Goal: Check status: Check status

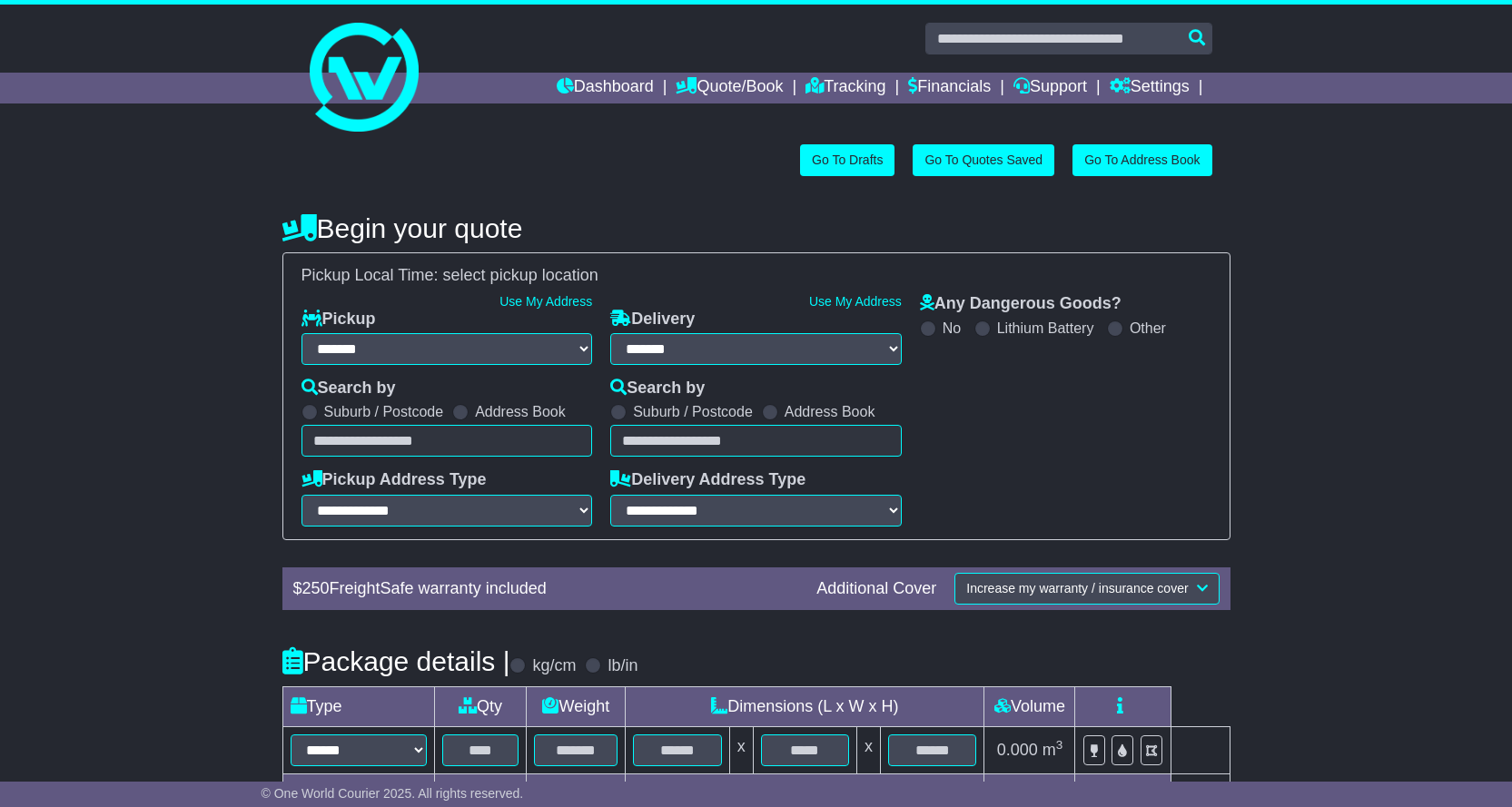
select select "**"
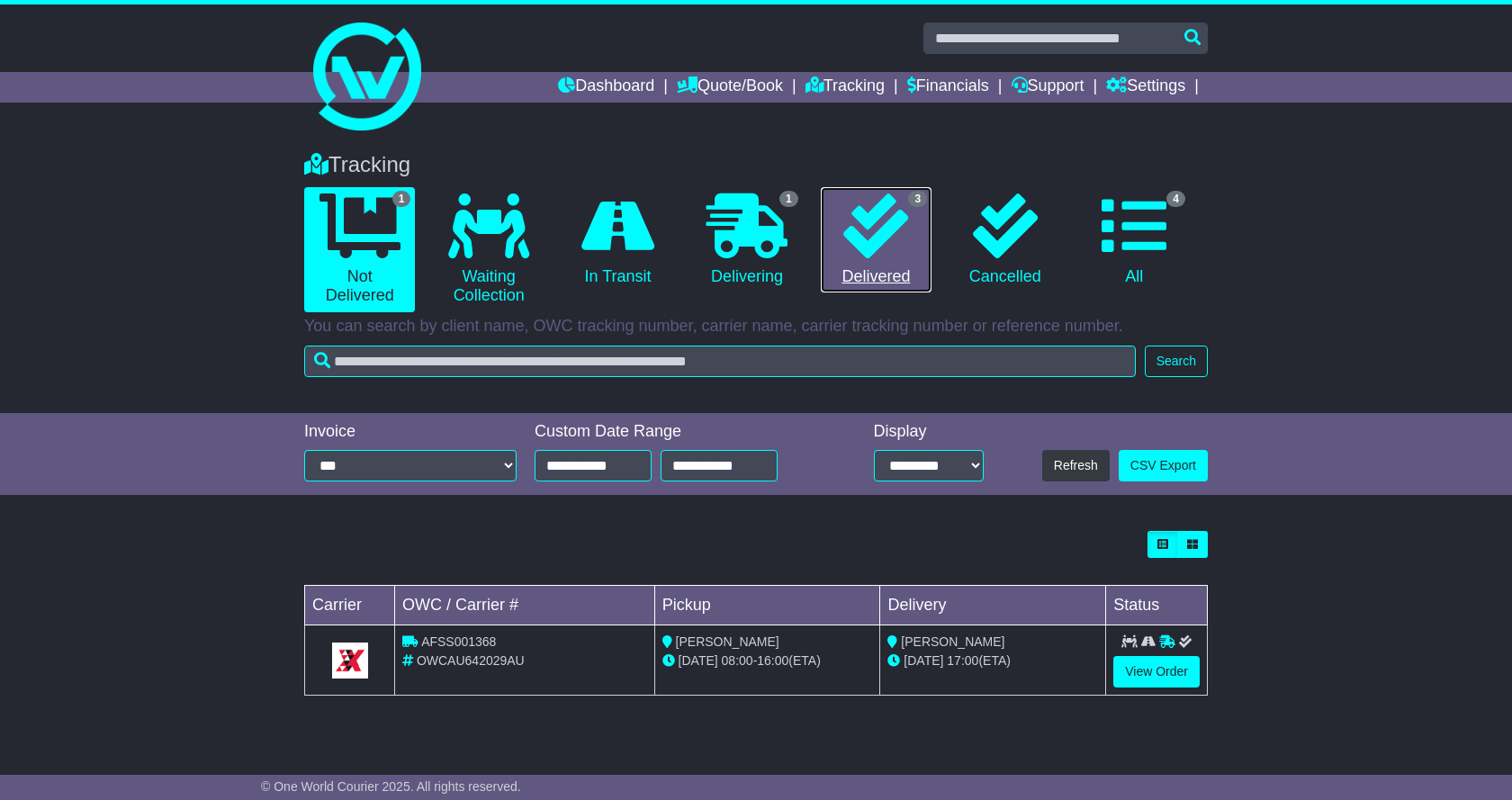
click at [894, 226] on icon at bounding box center [876, 226] width 65 height 65
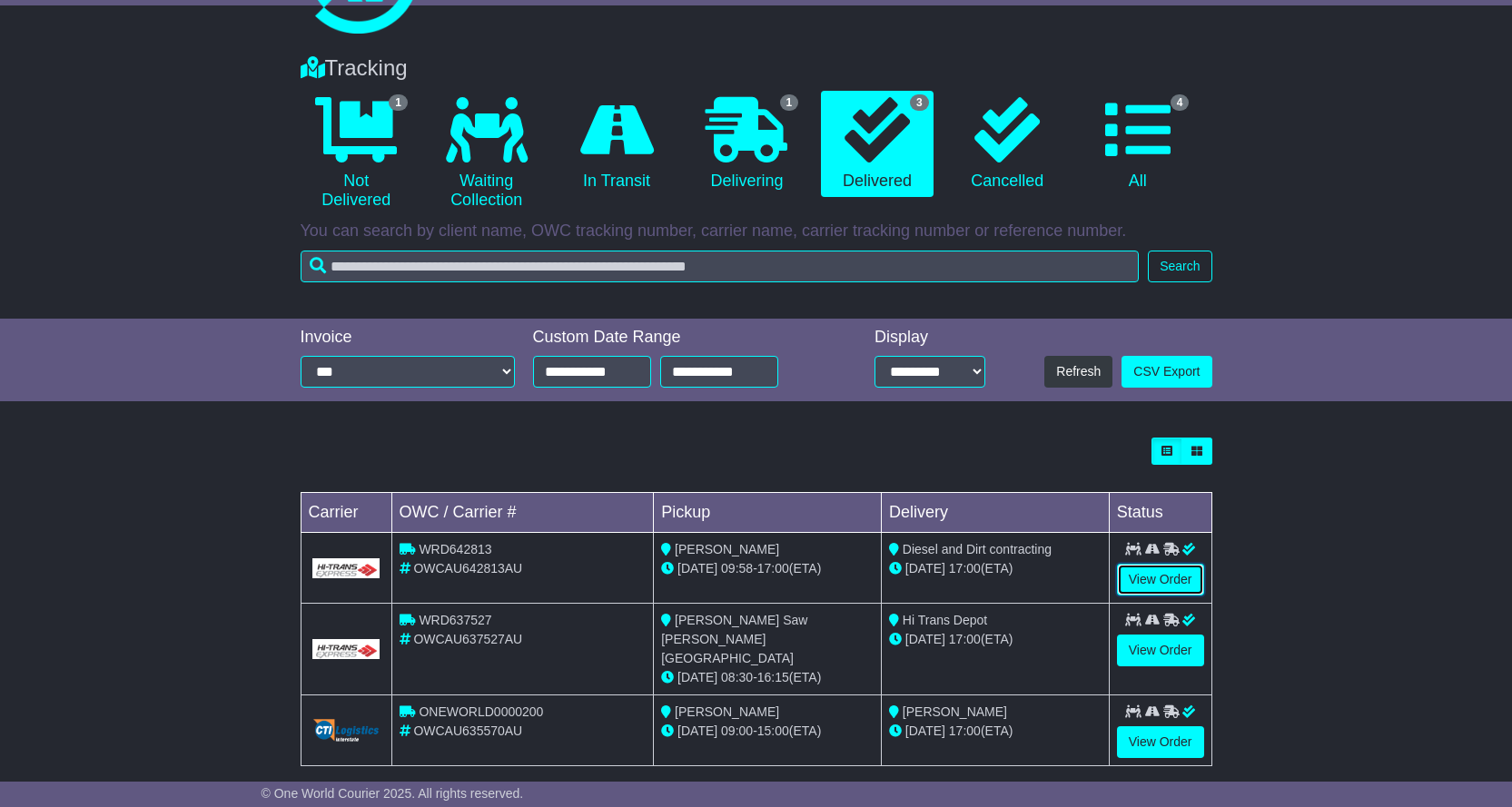
scroll to position [101, 0]
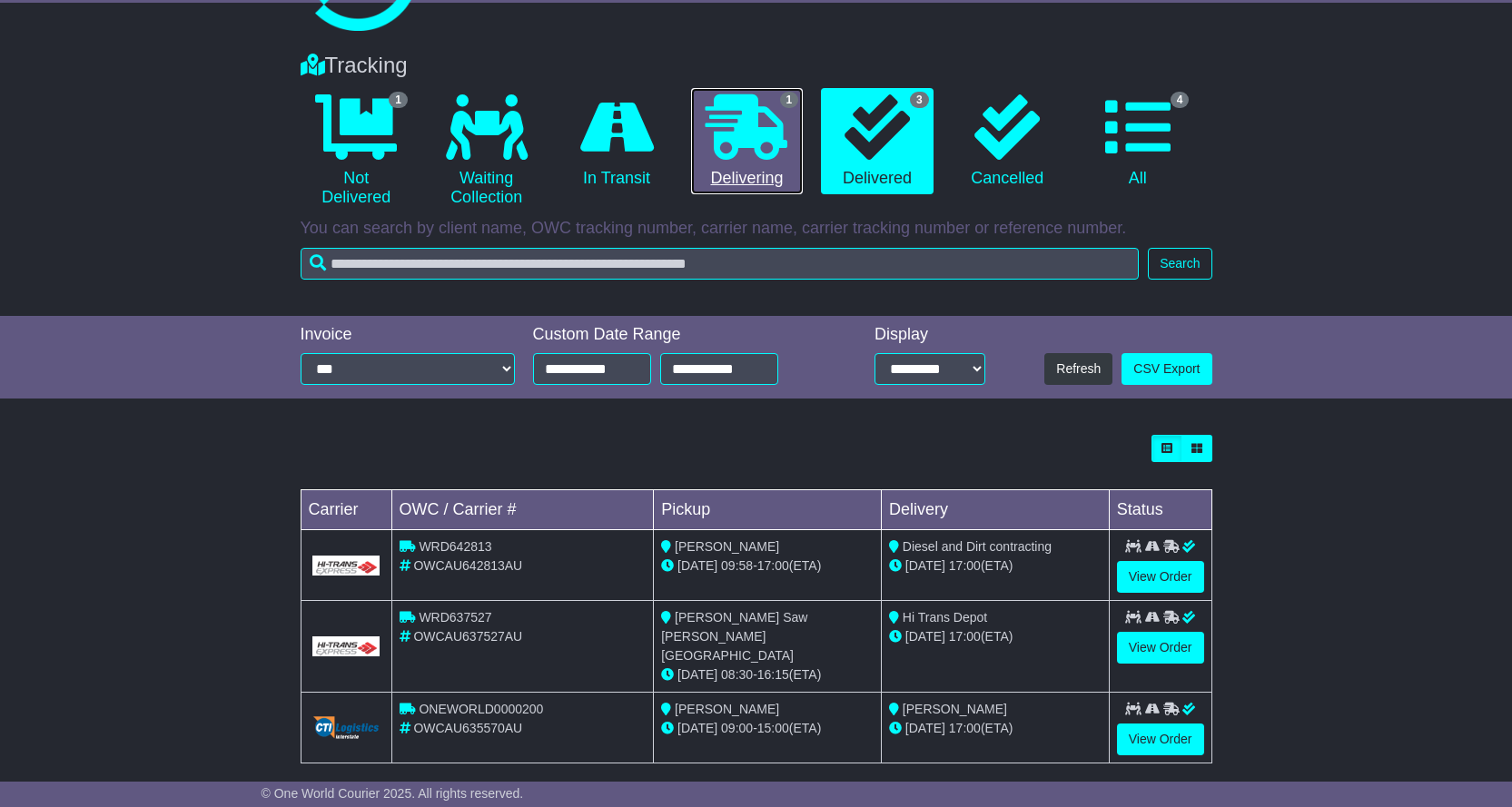
click at [753, 130] on icon at bounding box center [746, 127] width 81 height 66
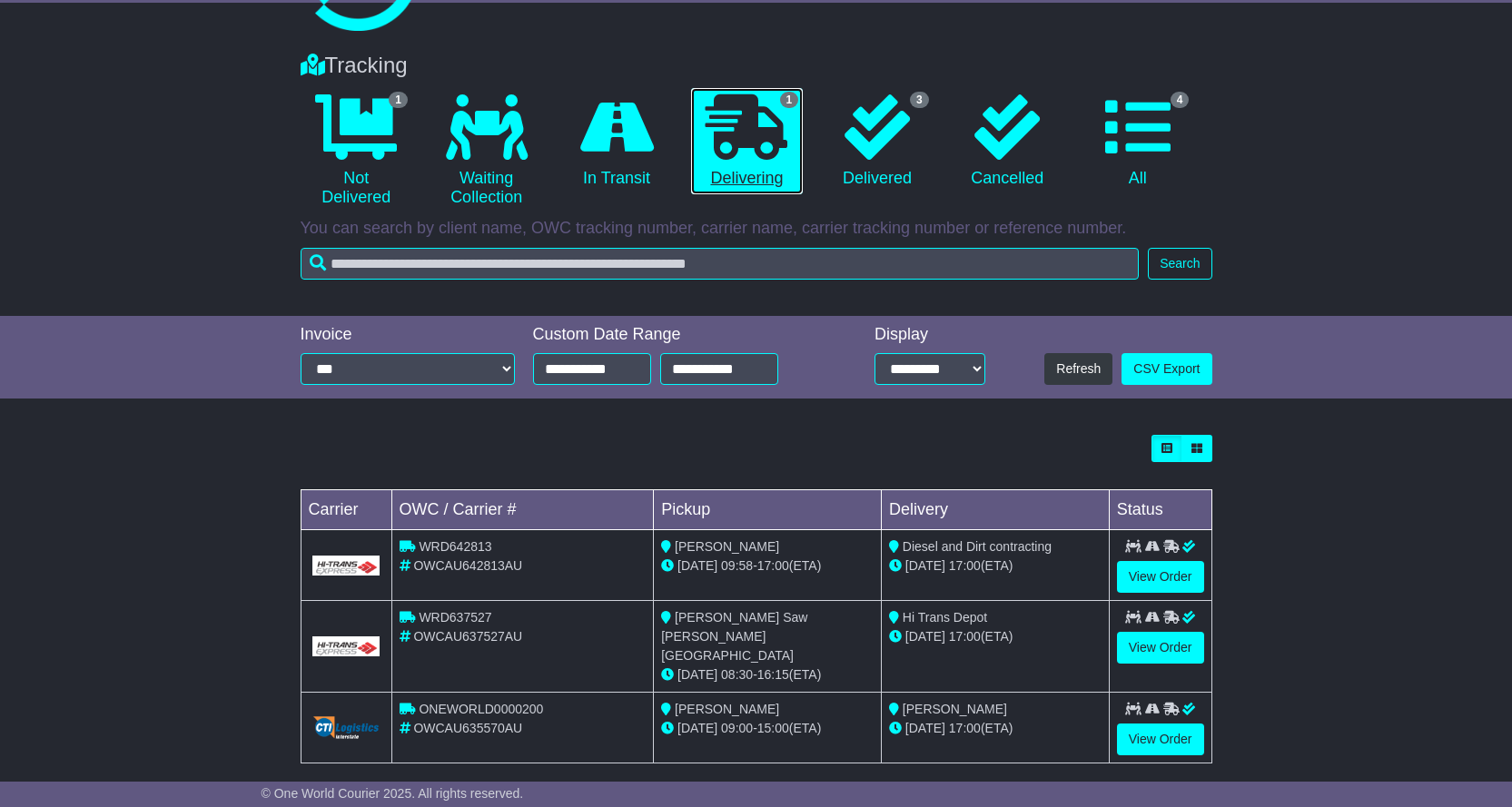
scroll to position [0, 0]
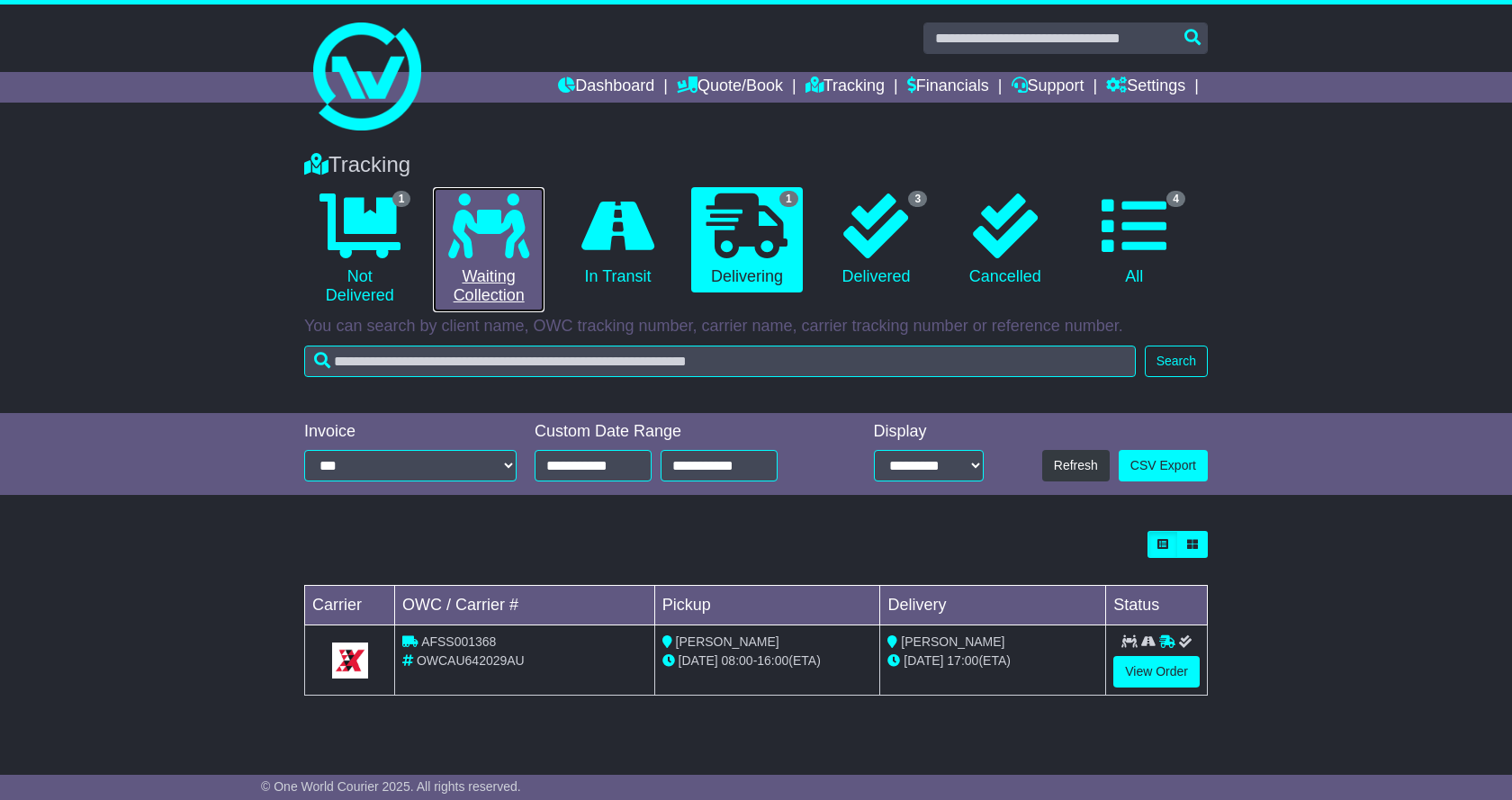
click at [494, 246] on icon at bounding box center [488, 226] width 81 height 65
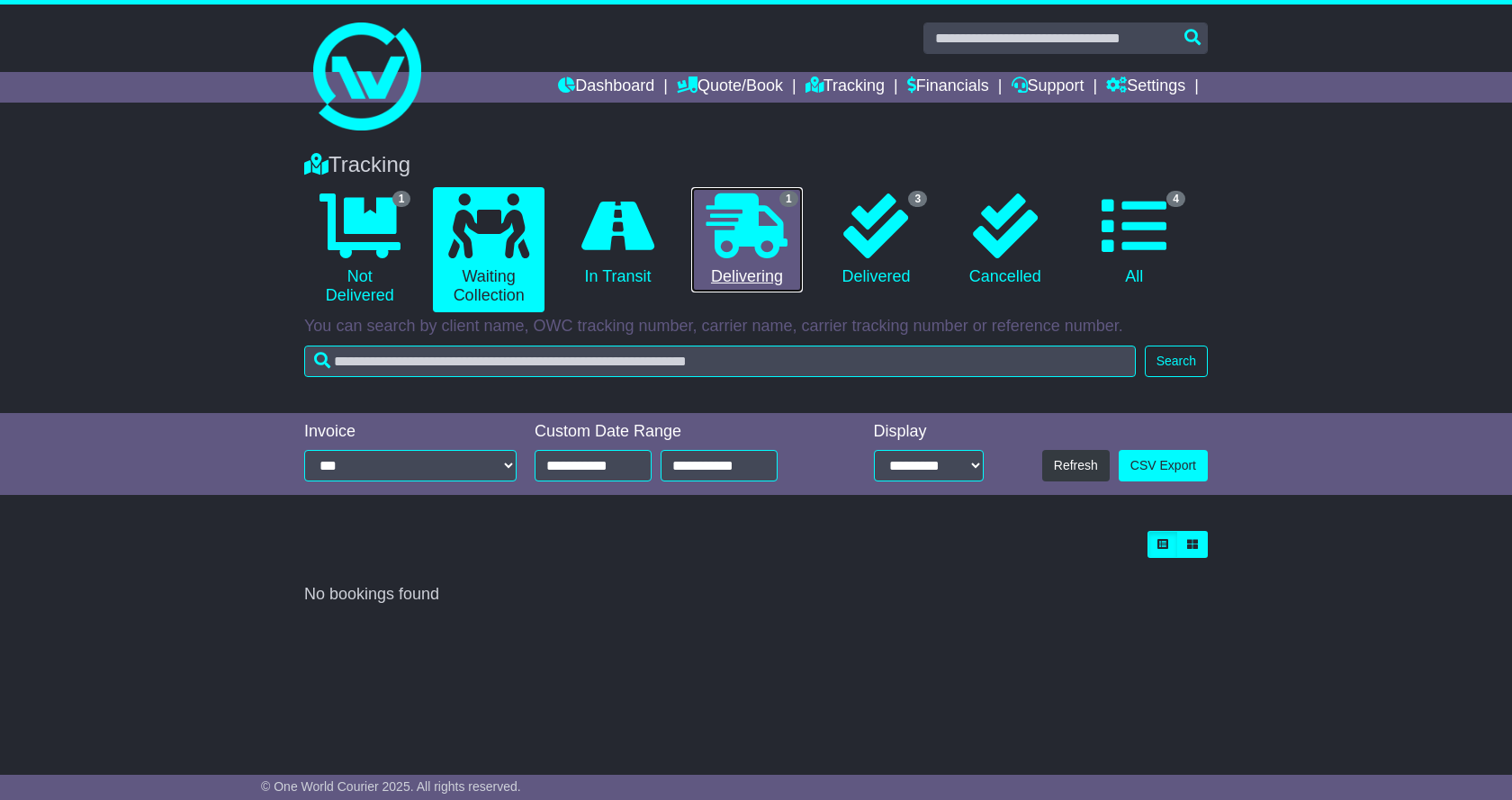
click at [743, 226] on icon at bounding box center [746, 226] width 81 height 65
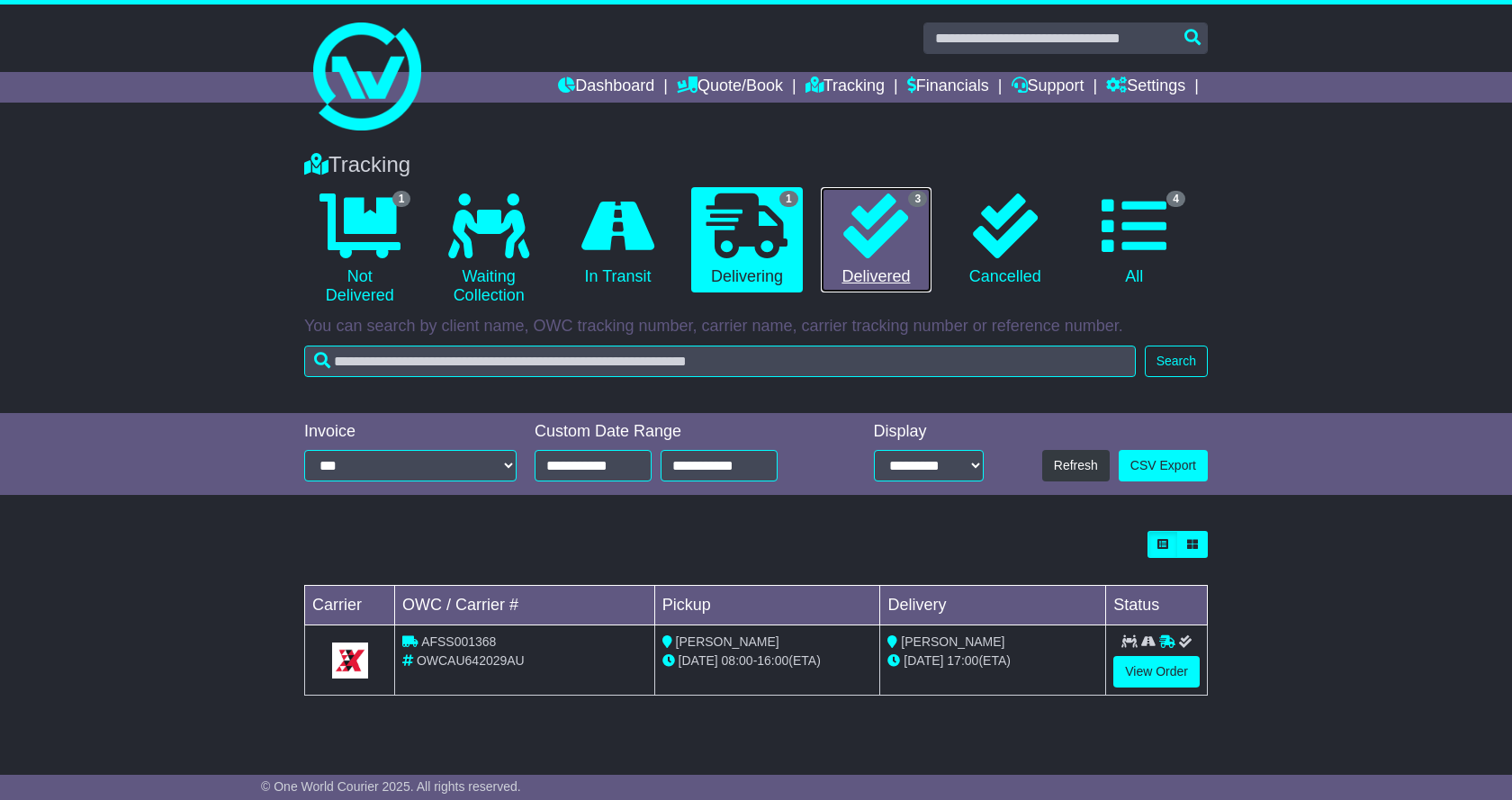
click at [857, 222] on icon at bounding box center [876, 226] width 65 height 65
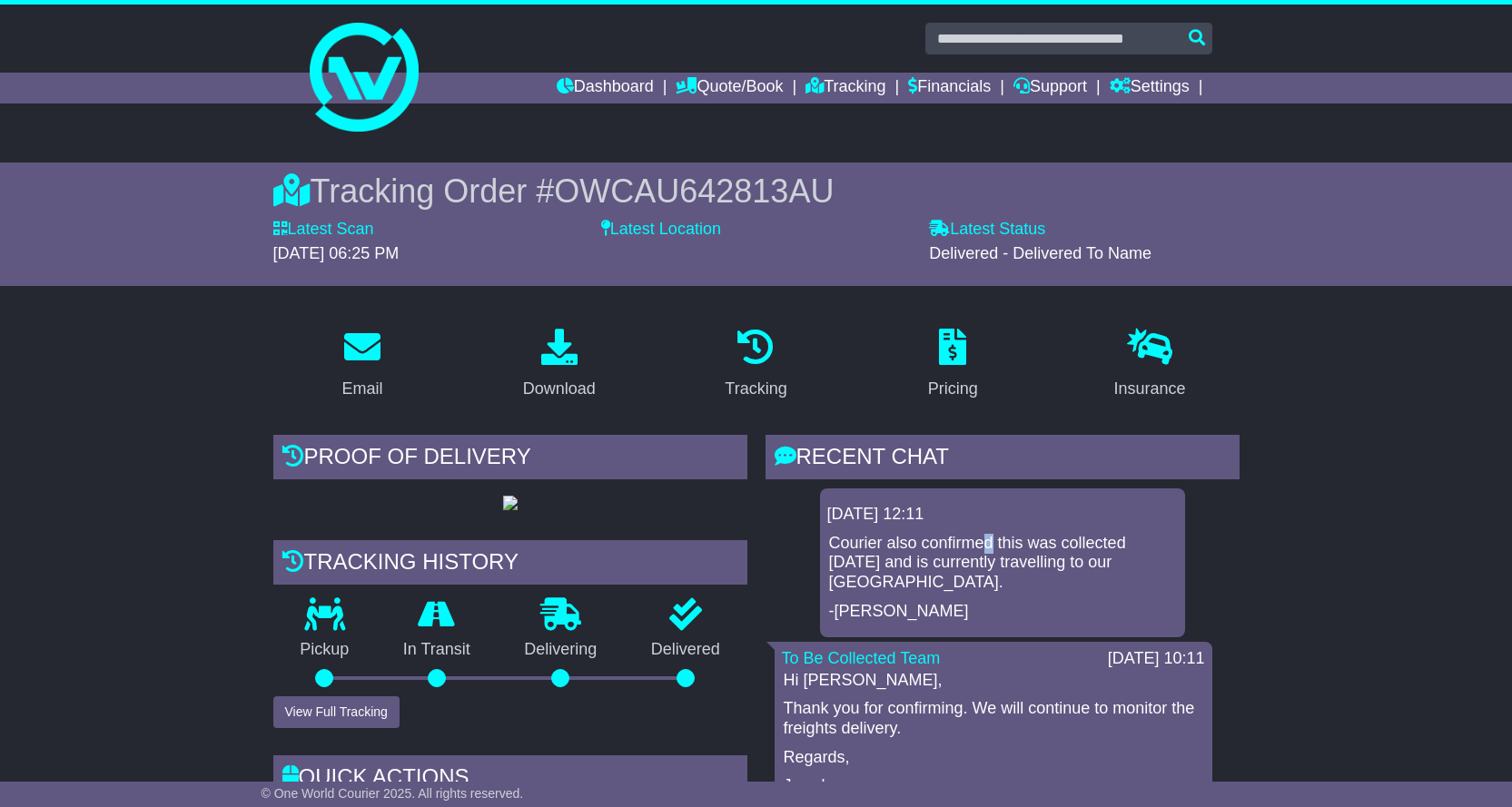
click at [1004, 537] on p "Courier also confirmed this was collected [DATE] and is currently travelling to…" at bounding box center [1003, 563] width 347 height 59
drag, startPoint x: 875, startPoint y: 563, endPoint x: 1030, endPoint y: 569, distance: 155.1
click at [1030, 569] on p "Courier also confirmed this was collected [DATE] and is currently travelling to…" at bounding box center [1003, 563] width 347 height 59
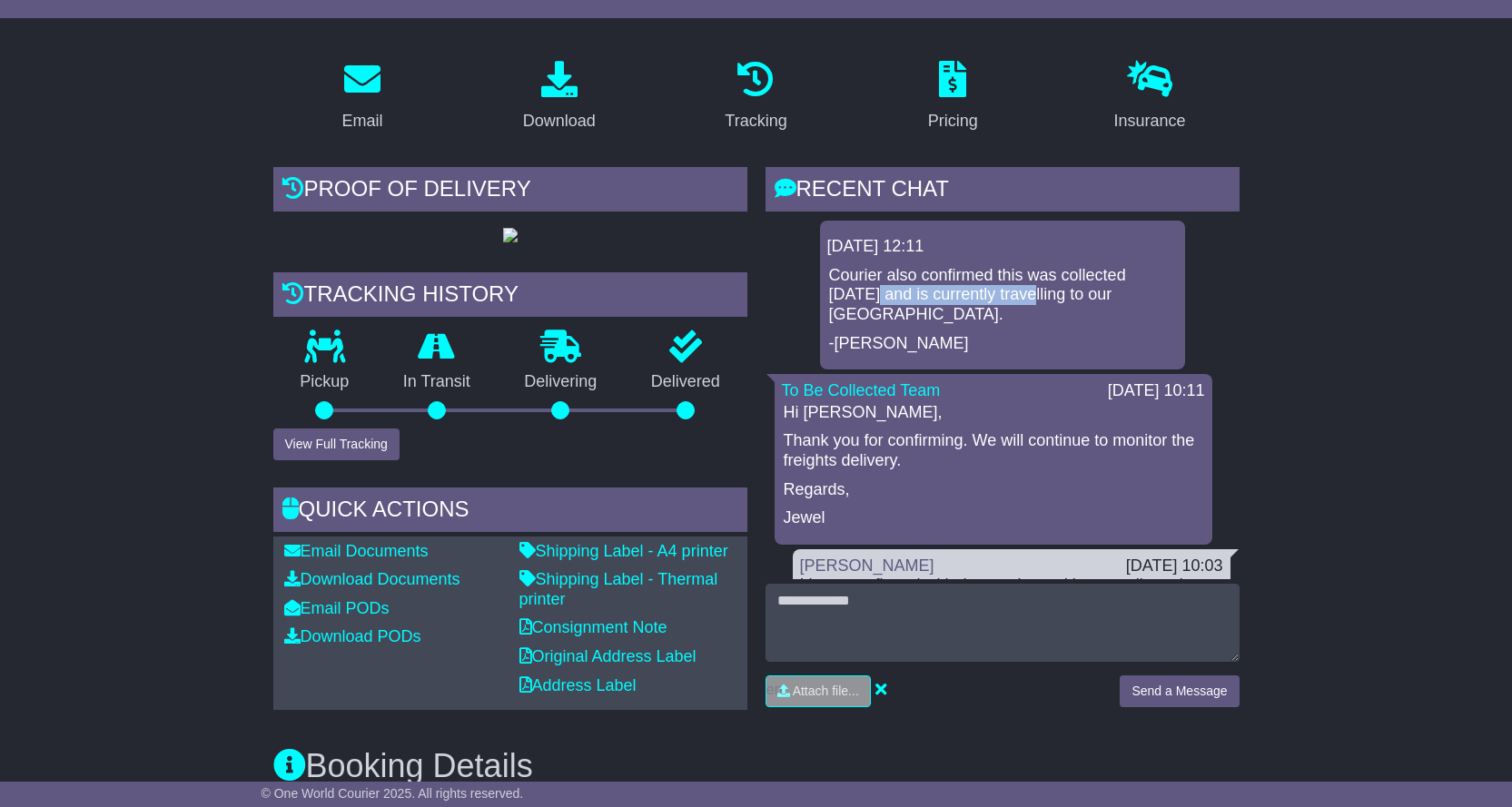
scroll to position [272, 0]
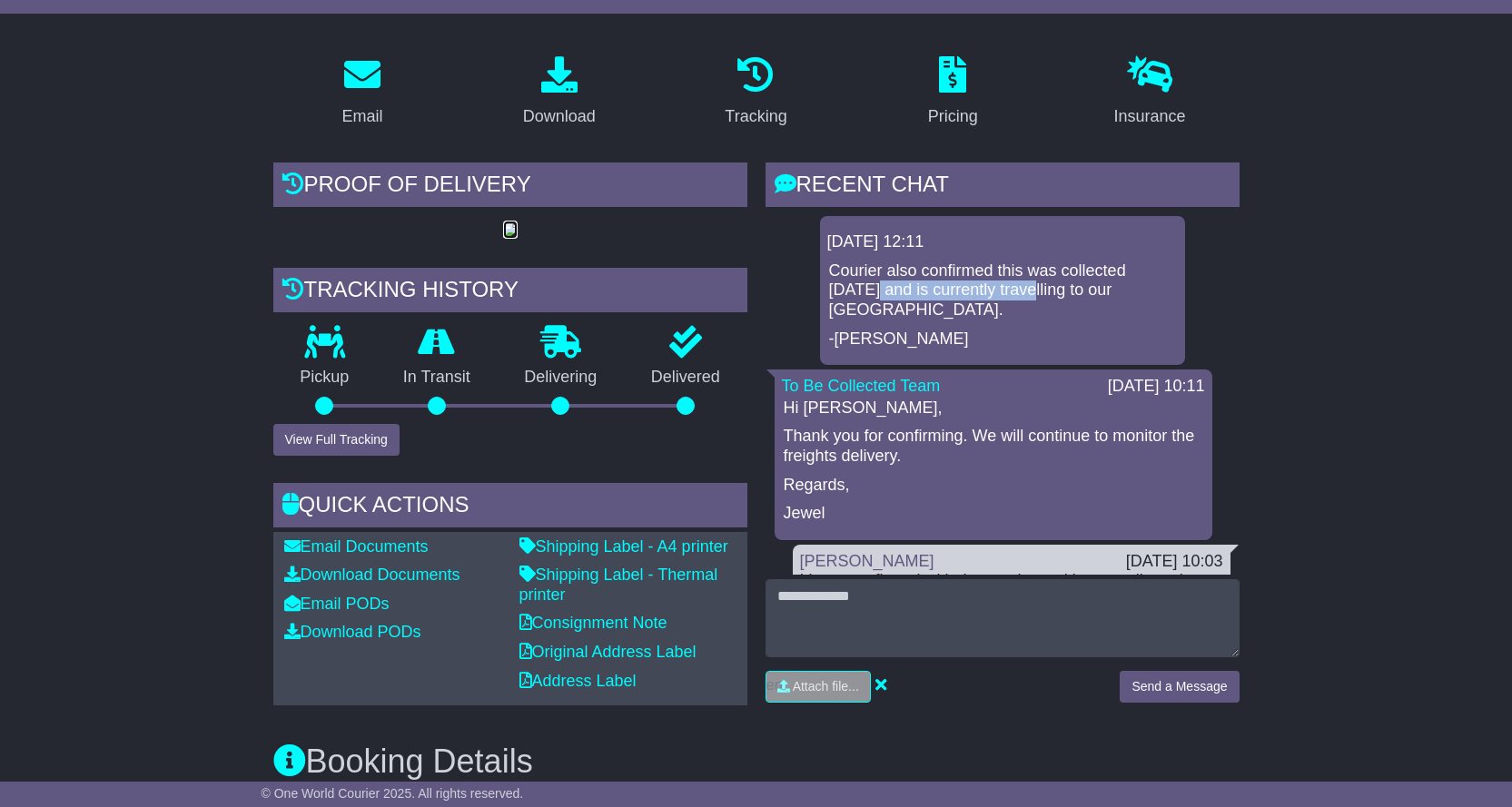
click at [518, 238] on img at bounding box center [510, 231] width 15 height 15
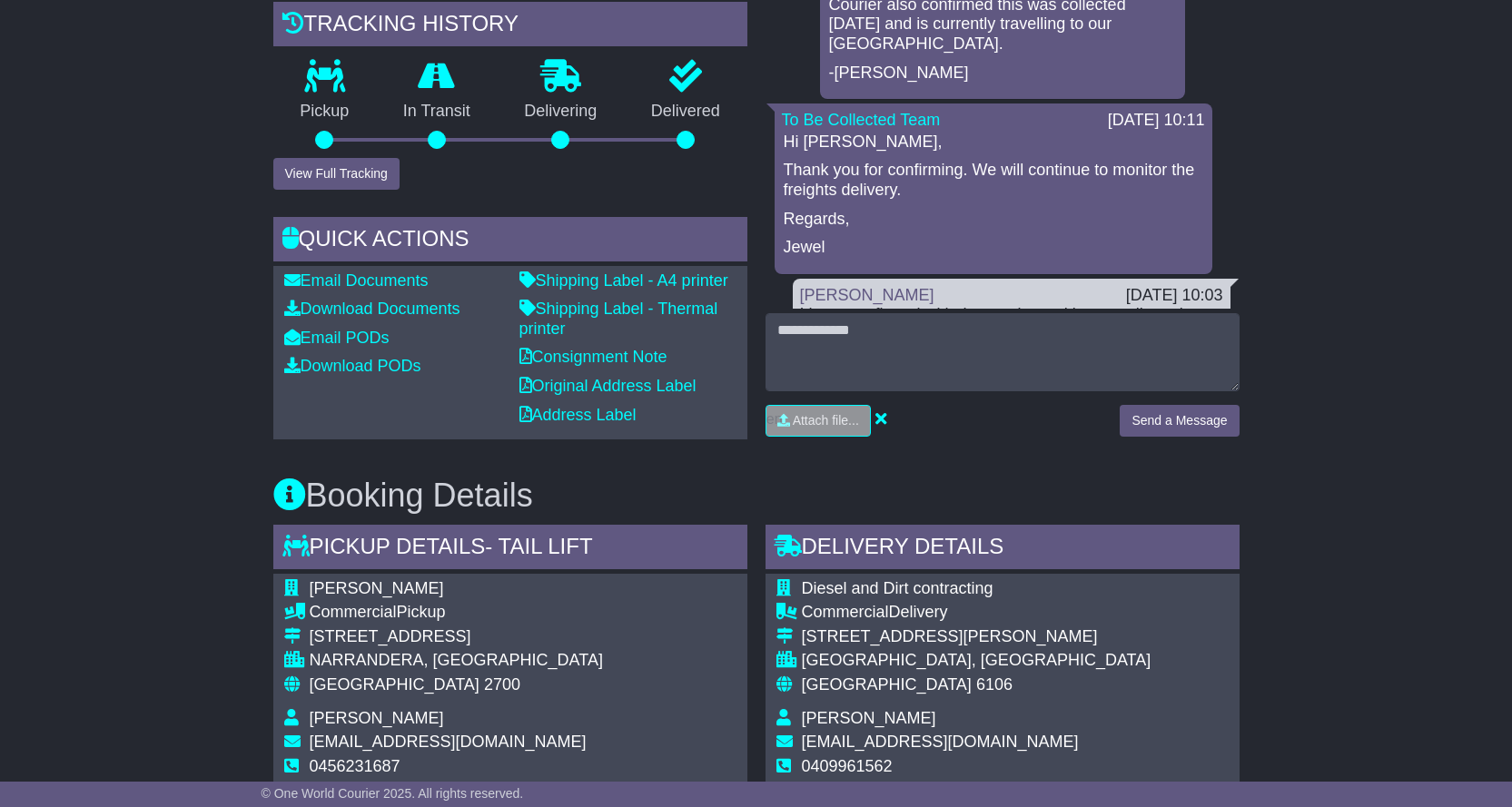
scroll to position [545, 0]
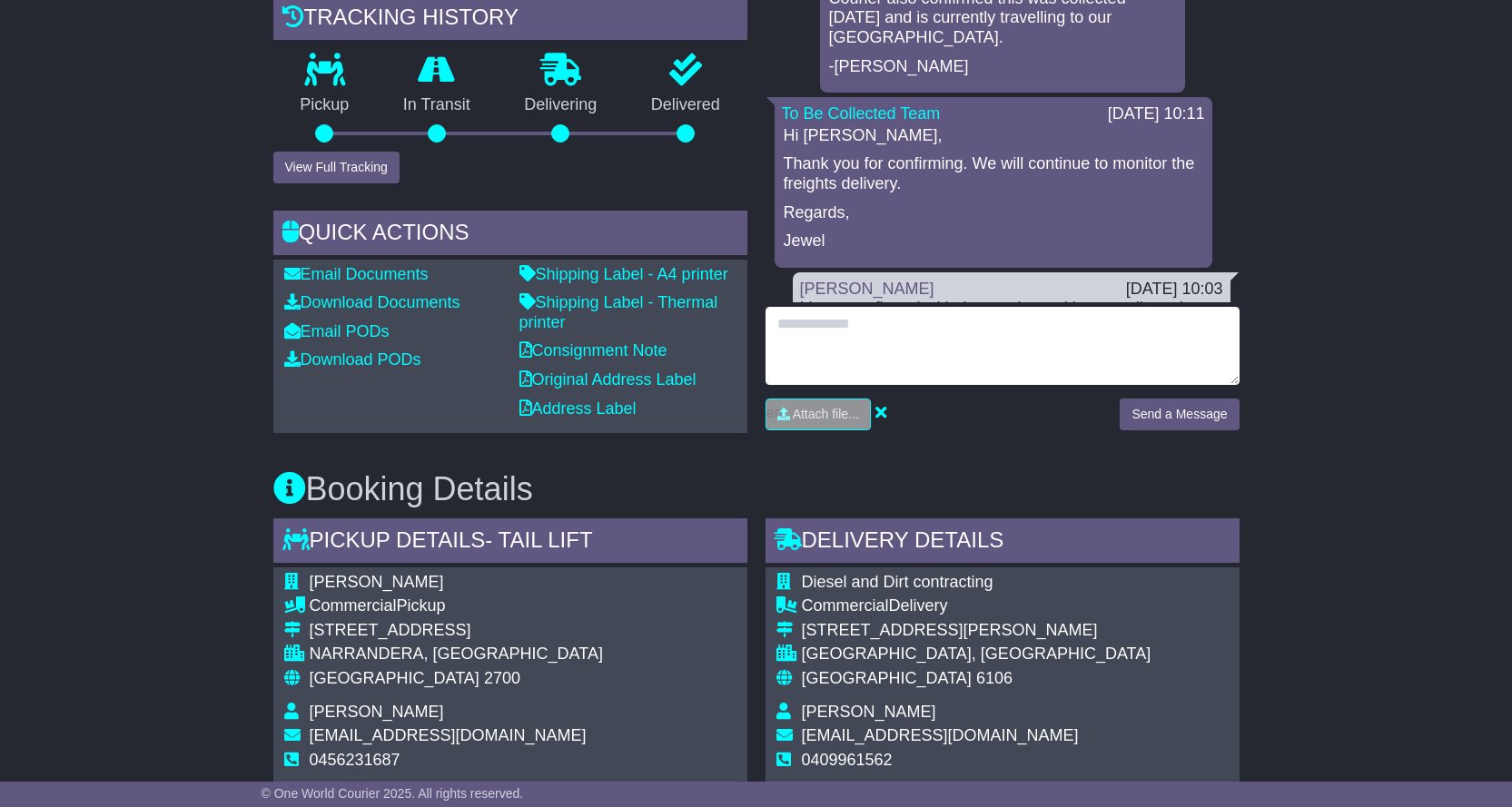
click at [872, 342] on textarea at bounding box center [1003, 345] width 474 height 78
type textarea "**********"
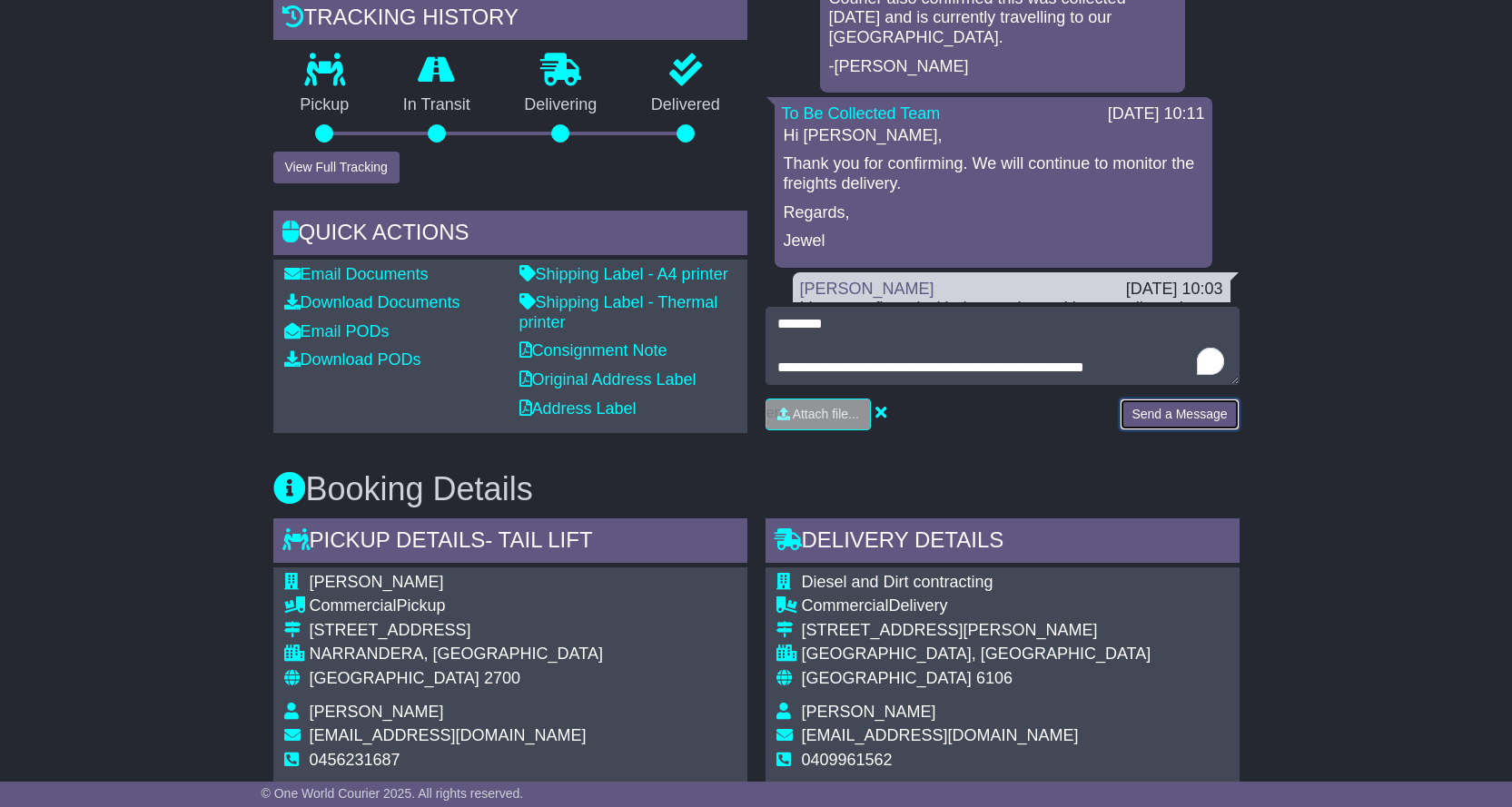
click at [1196, 414] on button "Send a Message" at bounding box center [1179, 415] width 119 height 32
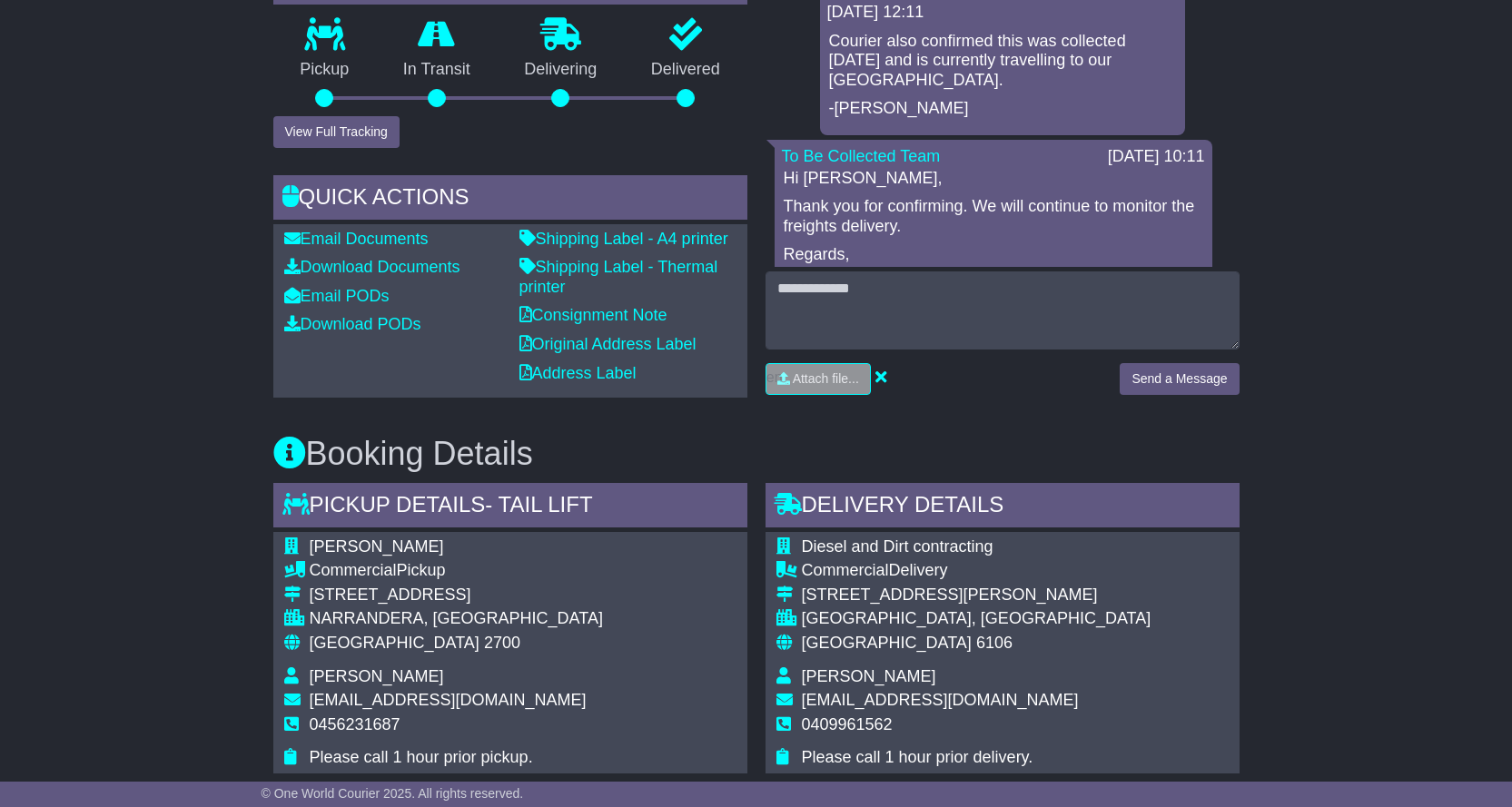
scroll to position [581, 0]
